Goal: Task Accomplishment & Management: Use online tool/utility

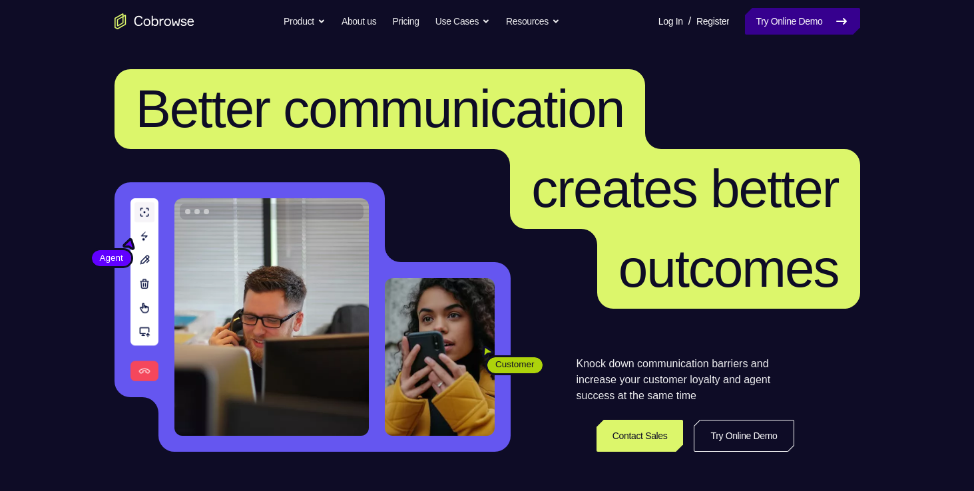
click at [752, 17] on link "Try Online Demo" at bounding box center [802, 21] width 114 height 27
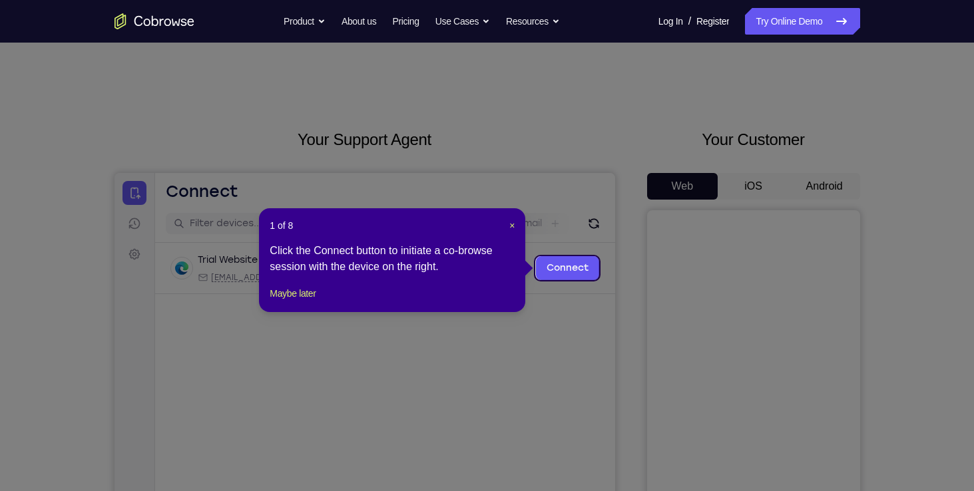
click at [545, 295] on icon at bounding box center [492, 245] width 984 height 491
click at [746, 148] on icon at bounding box center [492, 245] width 984 height 491
click at [507, 228] on header "1 of 8 ×" at bounding box center [392, 225] width 245 height 13
click at [511, 226] on span "×" at bounding box center [511, 225] width 5 height 11
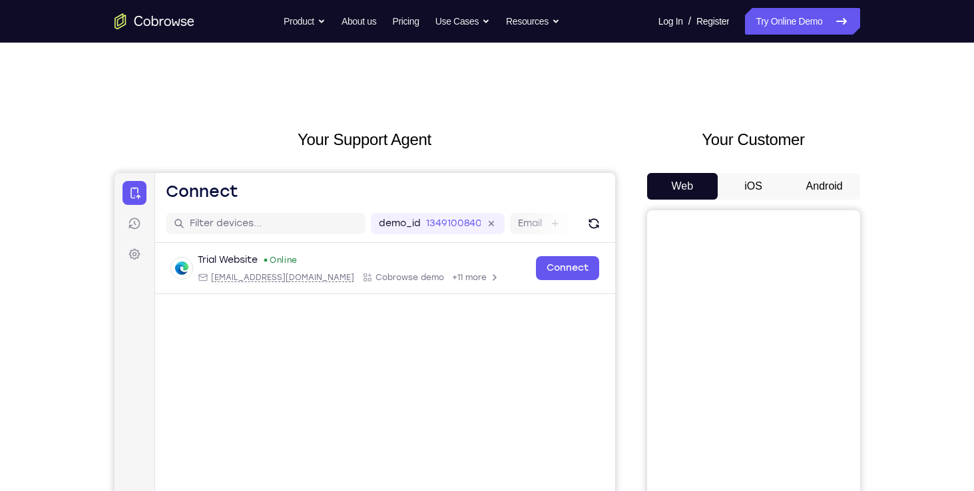
click at [840, 188] on button "Android" at bounding box center [824, 186] width 71 height 27
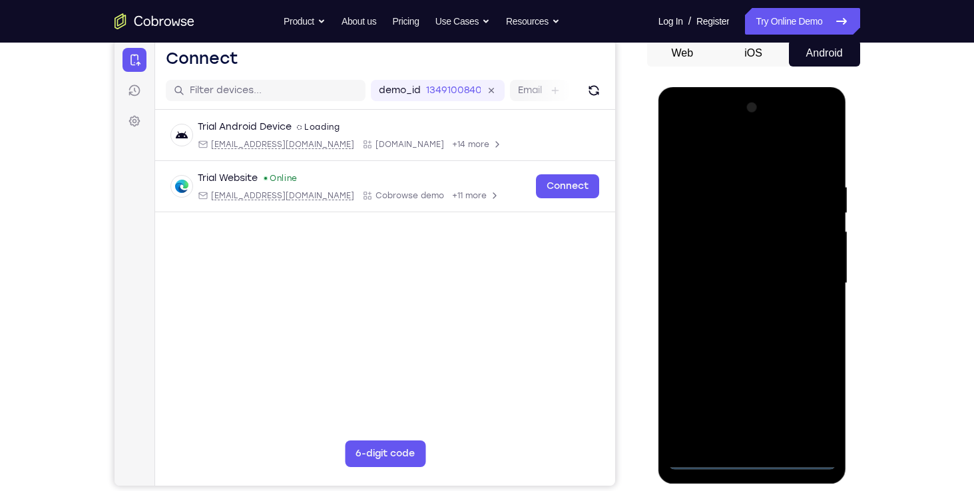
click at [756, 459] on div at bounding box center [752, 283] width 168 height 373
click at [813, 408] on div at bounding box center [752, 283] width 168 height 373
click at [725, 134] on div at bounding box center [752, 283] width 168 height 373
click at [728, 150] on div at bounding box center [752, 283] width 168 height 373
click at [815, 278] on div at bounding box center [752, 283] width 168 height 373
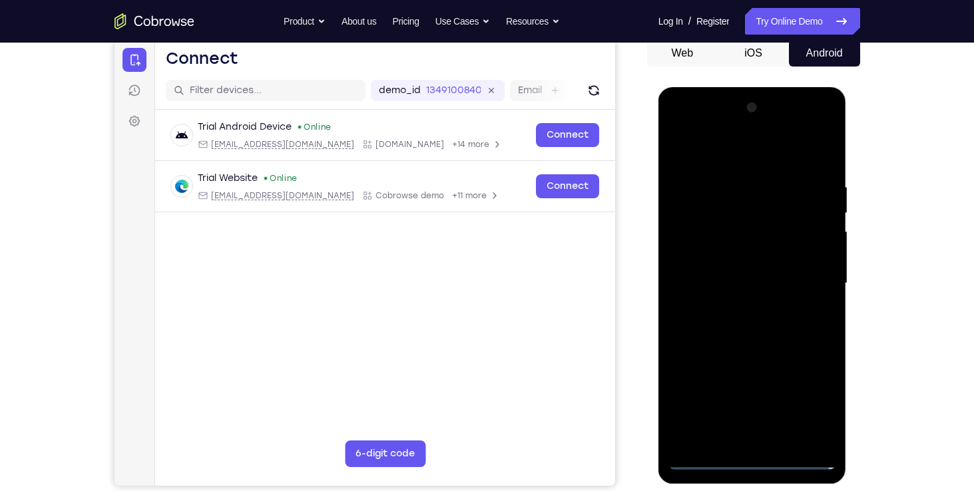
click at [738, 307] on div at bounding box center [752, 283] width 168 height 373
click at [753, 353] on div at bounding box center [752, 283] width 168 height 373
click at [733, 216] on div at bounding box center [752, 283] width 168 height 373
drag, startPoint x: 733, startPoint y: 216, endPoint x: 684, endPoint y: 169, distance: 67.8
click at [684, 169] on div at bounding box center [752, 283] width 168 height 373
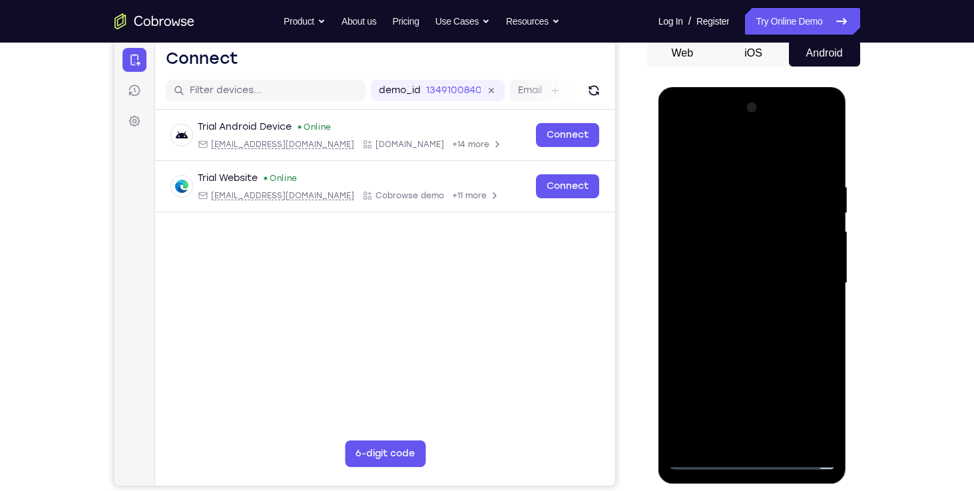
click at [750, 294] on div at bounding box center [752, 283] width 168 height 373
click at [754, 419] on div at bounding box center [752, 283] width 168 height 373
click at [765, 244] on div at bounding box center [752, 283] width 168 height 373
click at [825, 163] on div at bounding box center [752, 283] width 168 height 373
click at [781, 437] on div at bounding box center [752, 283] width 168 height 373
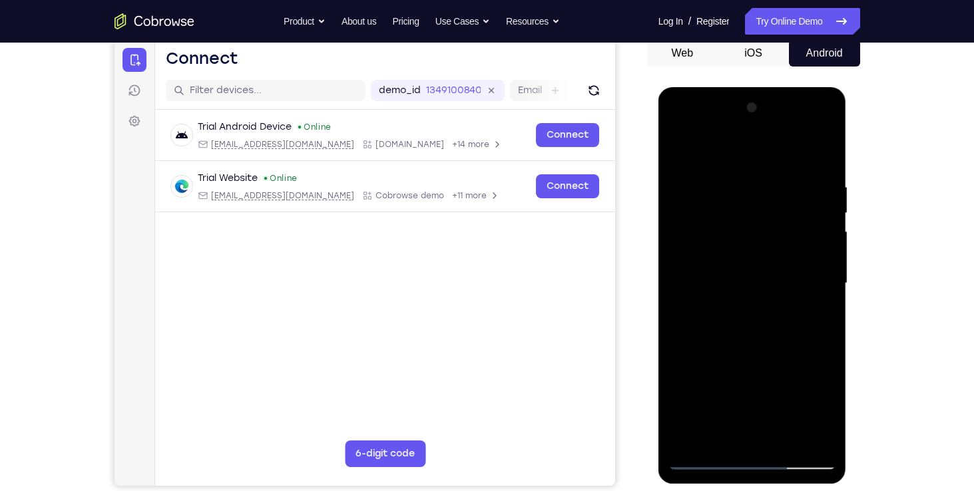
click at [752, 353] on div at bounding box center [752, 283] width 168 height 373
click at [811, 236] on div at bounding box center [752, 283] width 168 height 373
drag, startPoint x: 671, startPoint y: 133, endPoint x: 1068, endPoint y: 100, distance: 398.1
click at [671, 133] on div at bounding box center [752, 283] width 168 height 373
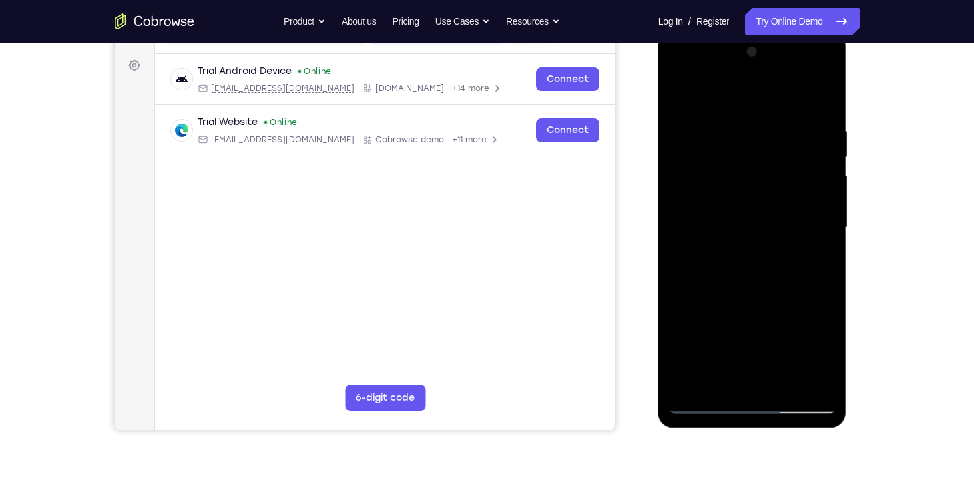
scroll to position [190, 0]
click at [698, 184] on div at bounding box center [752, 226] width 168 height 373
click at [729, 115] on div at bounding box center [752, 226] width 168 height 373
drag, startPoint x: 810, startPoint y: 208, endPoint x: 699, endPoint y: 217, distance: 111.6
click at [699, 217] on div at bounding box center [752, 226] width 168 height 373
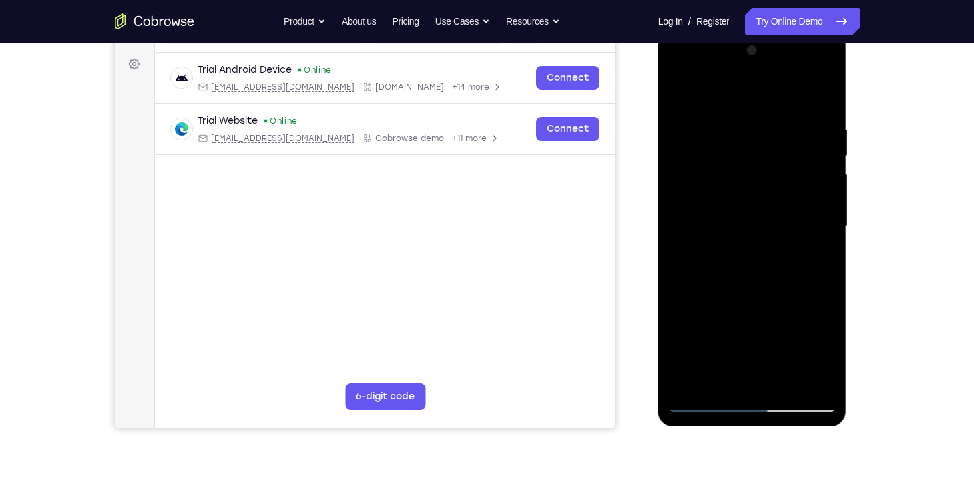
drag, startPoint x: 813, startPoint y: 221, endPoint x: 712, endPoint y: 221, distance: 100.5
click at [712, 221] on div at bounding box center [752, 226] width 168 height 373
drag, startPoint x: 798, startPoint y: 228, endPoint x: 700, endPoint y: 230, distance: 97.9
click at [700, 230] on div at bounding box center [752, 226] width 168 height 373
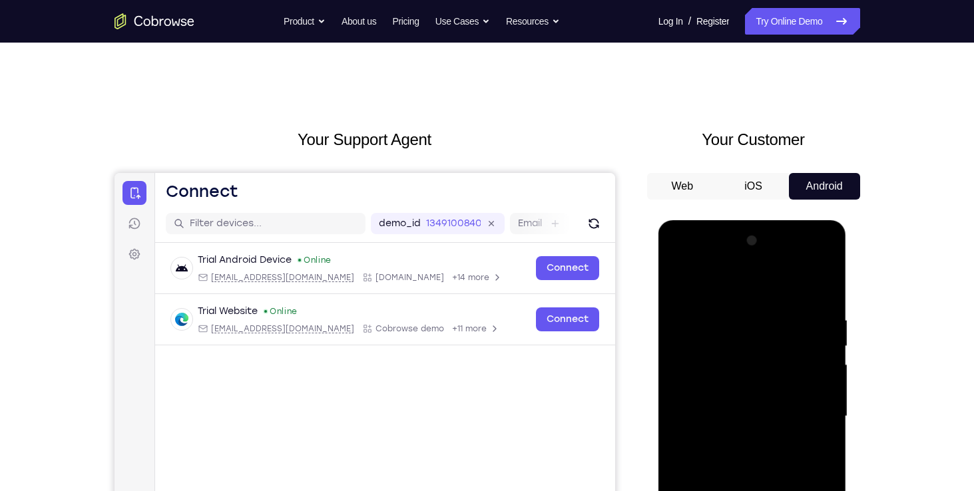
scroll to position [189, 0]
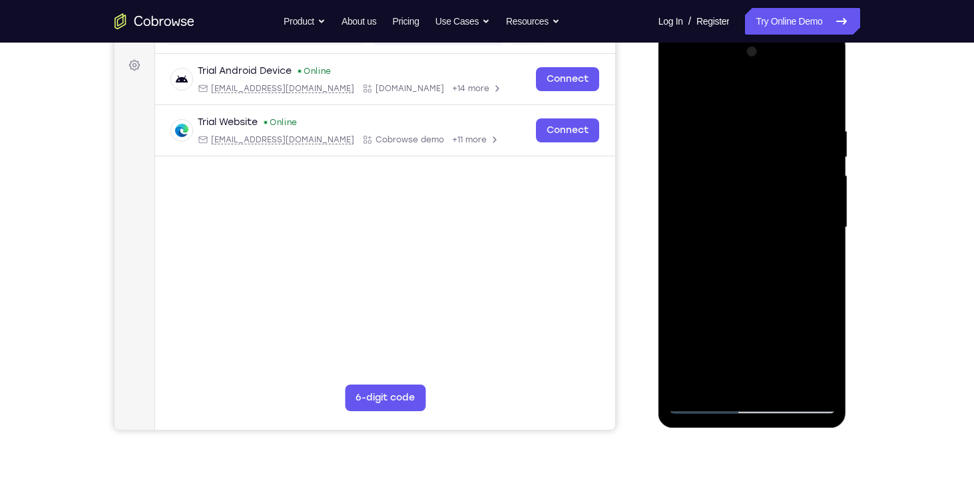
click at [709, 413] on div at bounding box center [752, 227] width 168 height 373
click at [790, 369] on div at bounding box center [752, 227] width 168 height 373
click at [788, 379] on div at bounding box center [752, 227] width 168 height 373
drag, startPoint x: 786, startPoint y: 152, endPoint x: 698, endPoint y: 172, distance: 89.6
click at [698, 172] on div at bounding box center [752, 227] width 168 height 373
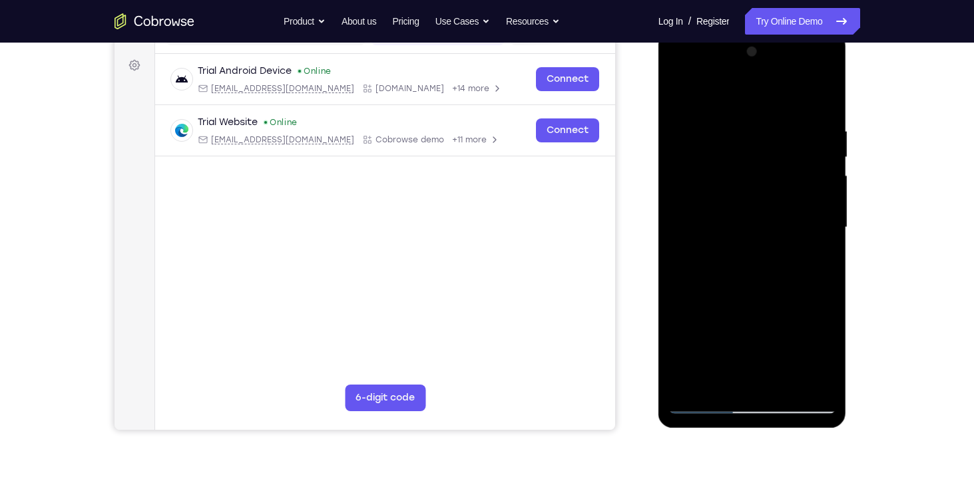
click at [737, 148] on div at bounding box center [752, 227] width 168 height 373
click at [693, 330] on div at bounding box center [752, 227] width 168 height 373
click at [688, 345] on div at bounding box center [752, 227] width 168 height 373
click at [725, 334] on div at bounding box center [752, 227] width 168 height 373
click at [731, 284] on div at bounding box center [752, 227] width 168 height 373
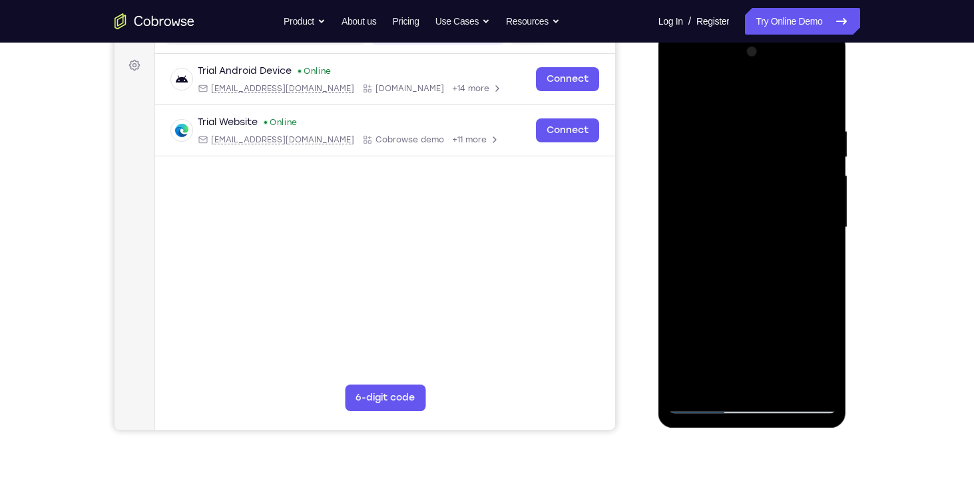
drag, startPoint x: 768, startPoint y: 154, endPoint x: 694, endPoint y: 166, distance: 75.0
click at [694, 166] on div at bounding box center [752, 227] width 168 height 373
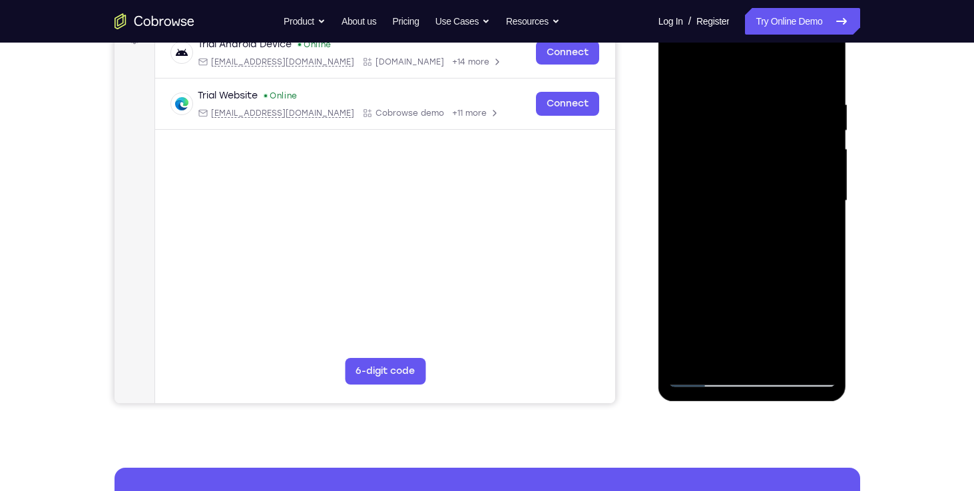
scroll to position [218, 0]
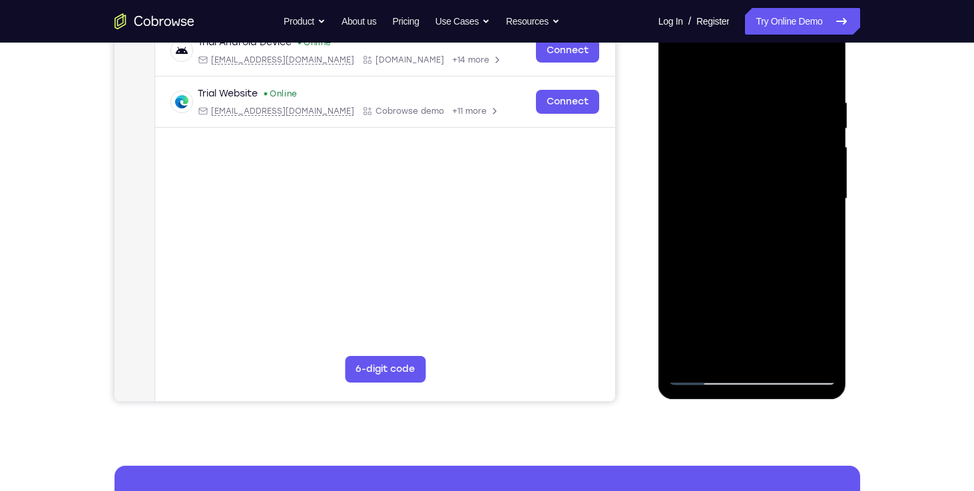
click at [705, 373] on div at bounding box center [752, 199] width 168 height 373
drag, startPoint x: 749, startPoint y: 232, endPoint x: 745, endPoint y: 93, distance: 139.9
click at [745, 93] on div at bounding box center [752, 199] width 168 height 373
drag, startPoint x: 740, startPoint y: 207, endPoint x: 744, endPoint y: 101, distance: 105.9
click at [744, 101] on div at bounding box center [752, 199] width 168 height 373
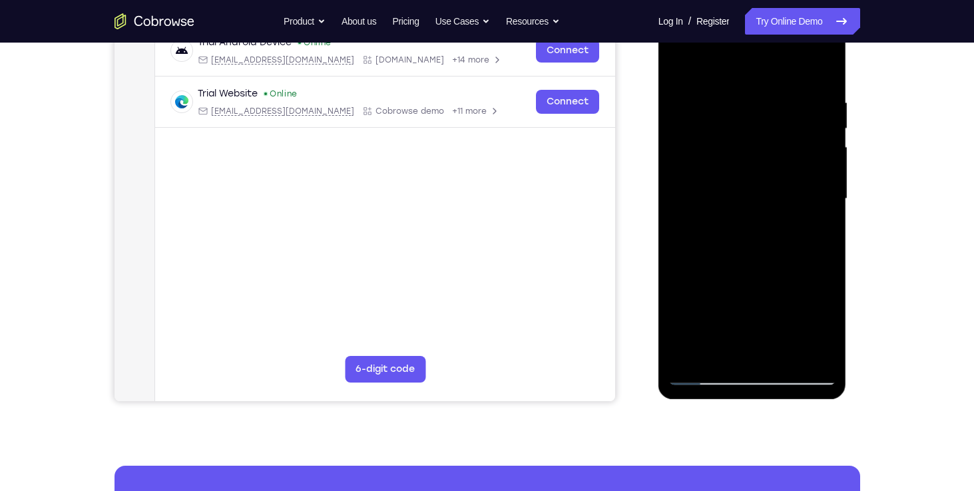
drag, startPoint x: 759, startPoint y: 196, endPoint x: 1426, endPoint y: 35, distance: 686.4
click at [768, 32] on div at bounding box center [752, 199] width 168 height 373
drag, startPoint x: 760, startPoint y: 171, endPoint x: 763, endPoint y: -11, distance: 181.8
click at [763, 3] on html "Online web based iOS Simulators and Android Emulators. Run iPhone, iPad, Mobile…" at bounding box center [753, 202] width 190 height 399
drag, startPoint x: 750, startPoint y: 136, endPoint x: 770, endPoint y: -37, distance: 174.9
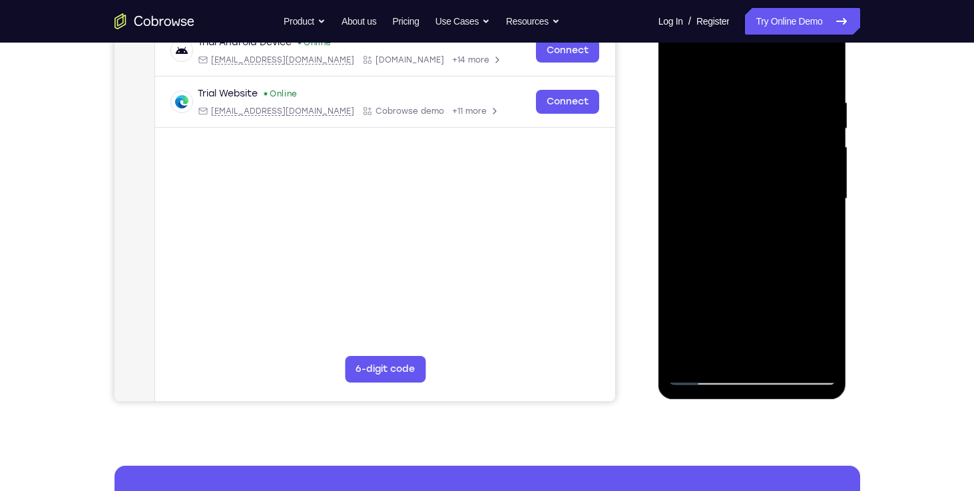
click at [770, 3] on html "Online web based iOS Simulators and Android Emulators. Run iPhone, iPad, Mobile…" at bounding box center [753, 202] width 190 height 399
drag, startPoint x: 778, startPoint y: 172, endPoint x: 795, endPoint y: 295, distance: 123.7
click at [795, 295] on div at bounding box center [752, 199] width 168 height 373
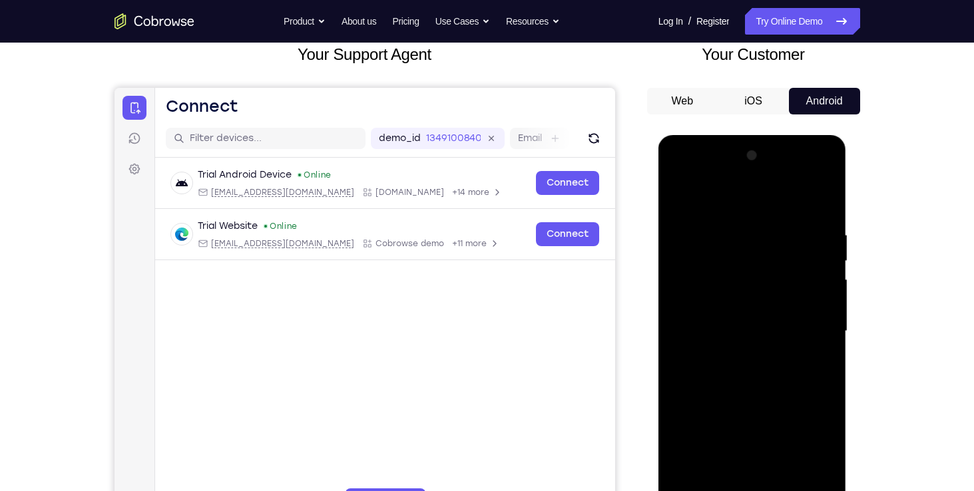
scroll to position [0, 0]
